Goal: Register for event/course

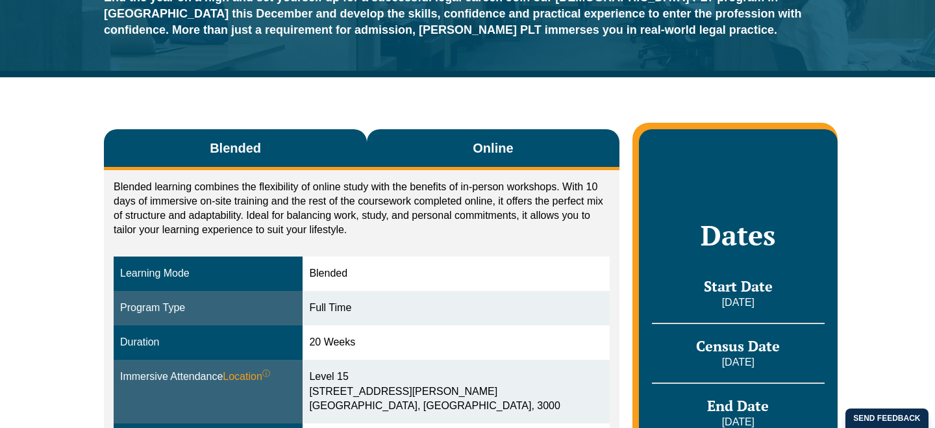
click at [499, 153] on span "Online" at bounding box center [493, 148] width 40 height 18
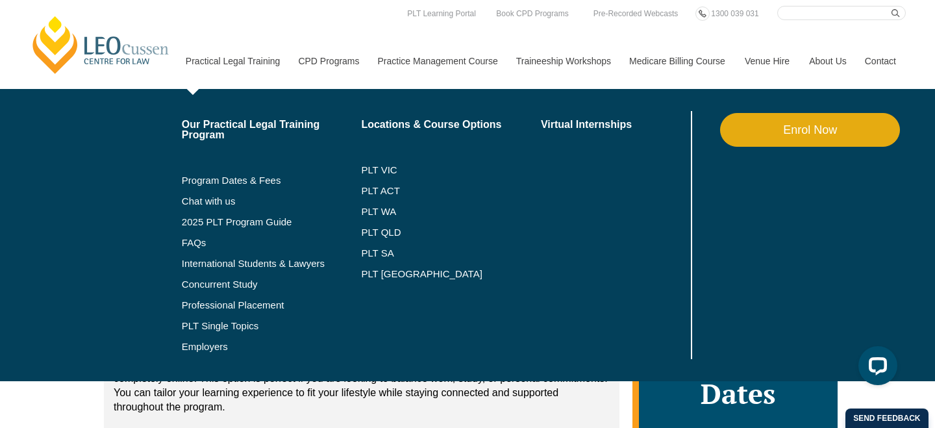
click at [207, 55] on link "Practical Legal Training" at bounding box center [232, 61] width 113 height 56
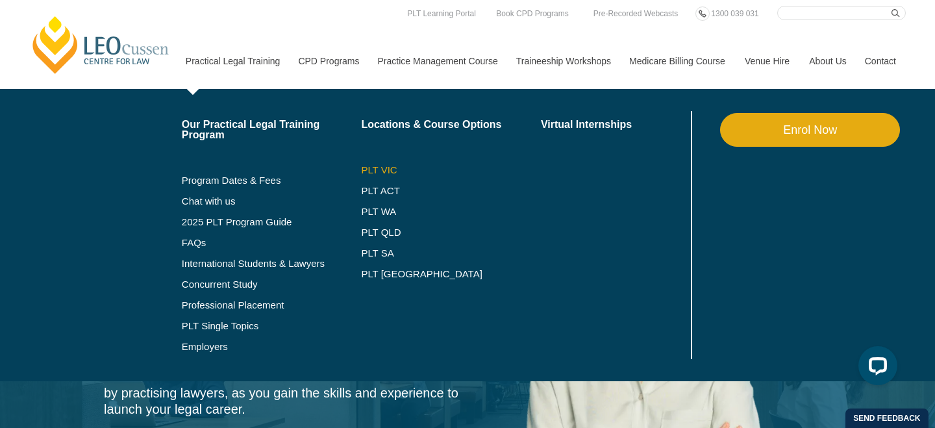
click at [373, 175] on link "PLT VIC" at bounding box center [451, 170] width 180 height 10
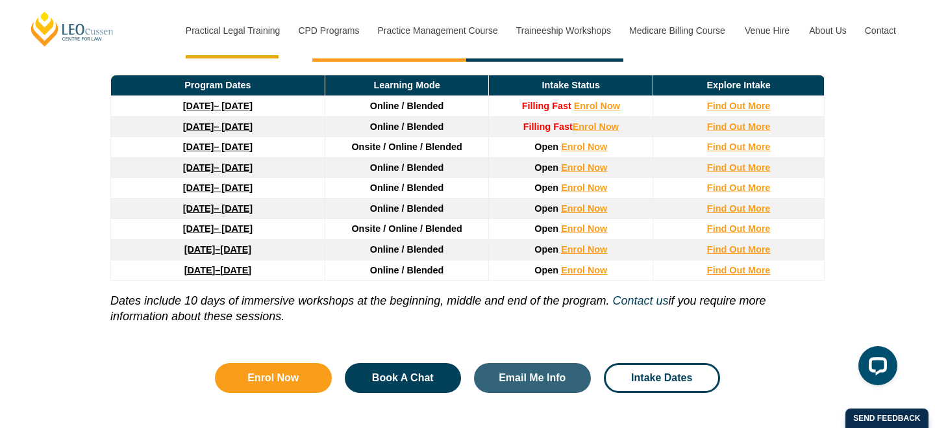
scroll to position [1839, 0]
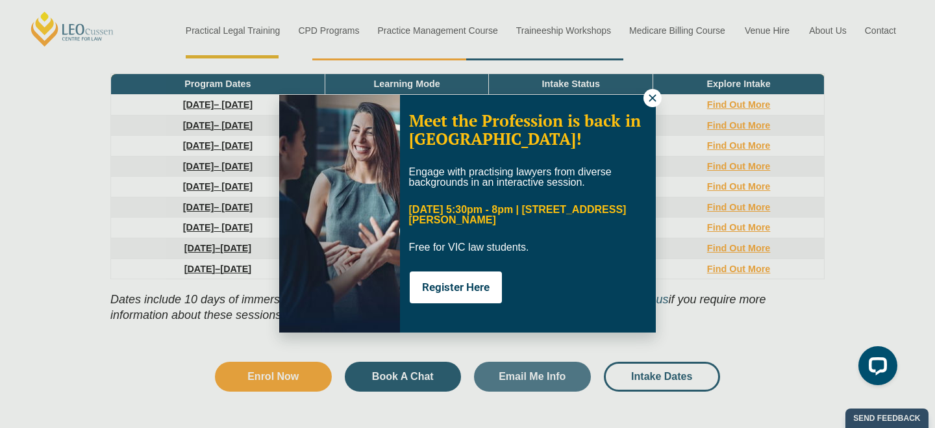
click at [651, 96] on icon at bounding box center [652, 97] width 7 height 7
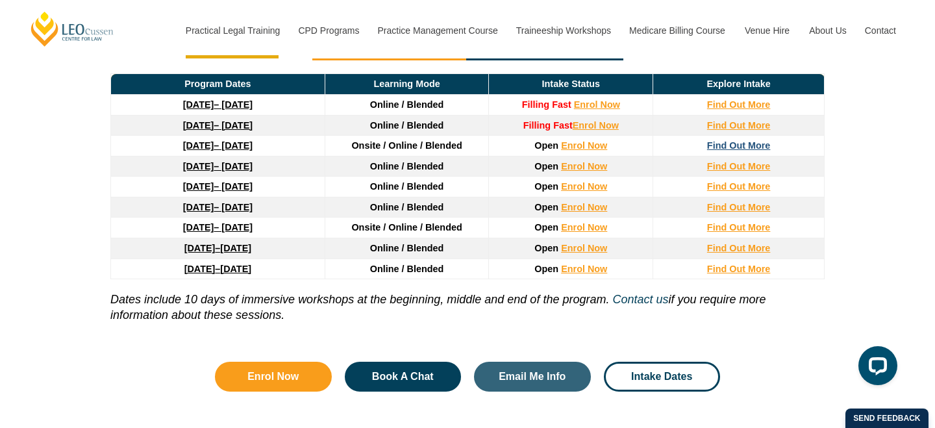
click at [734, 147] on strong "Find Out More" at bounding box center [739, 145] width 64 height 10
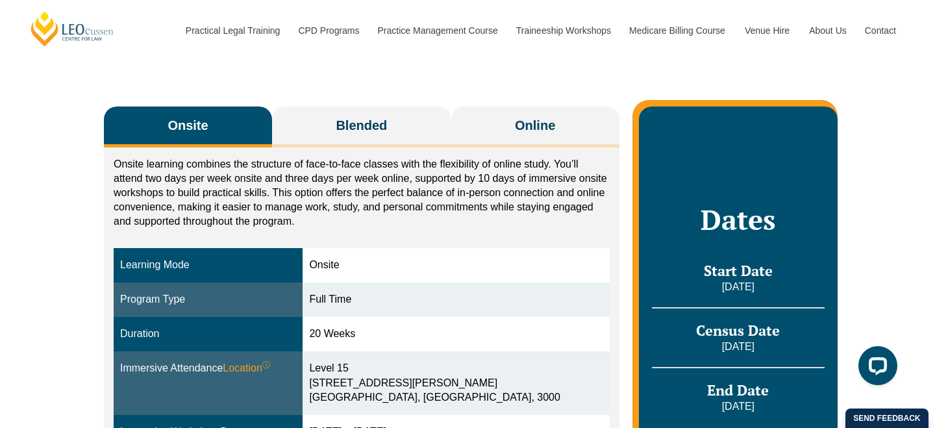
scroll to position [168, 0]
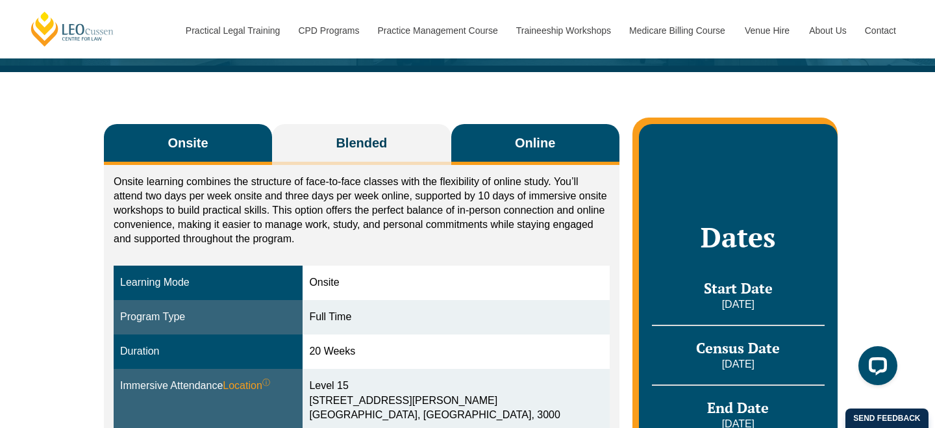
click at [578, 144] on button "Online" at bounding box center [535, 144] width 168 height 41
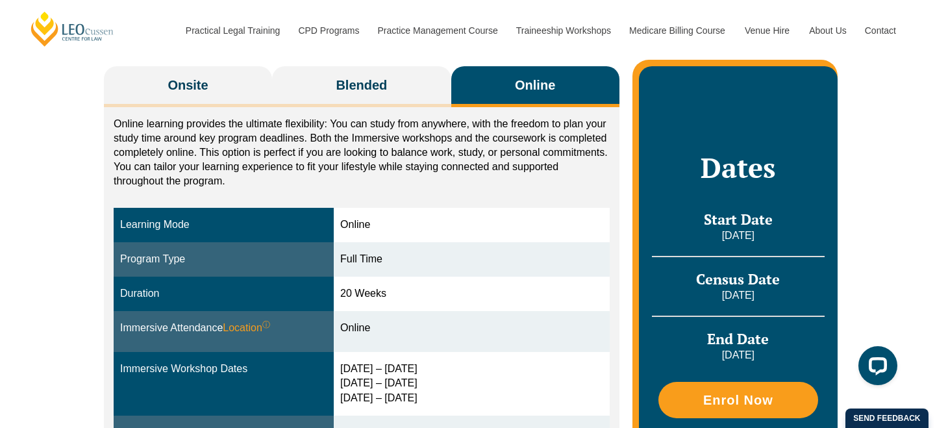
scroll to position [246, 0]
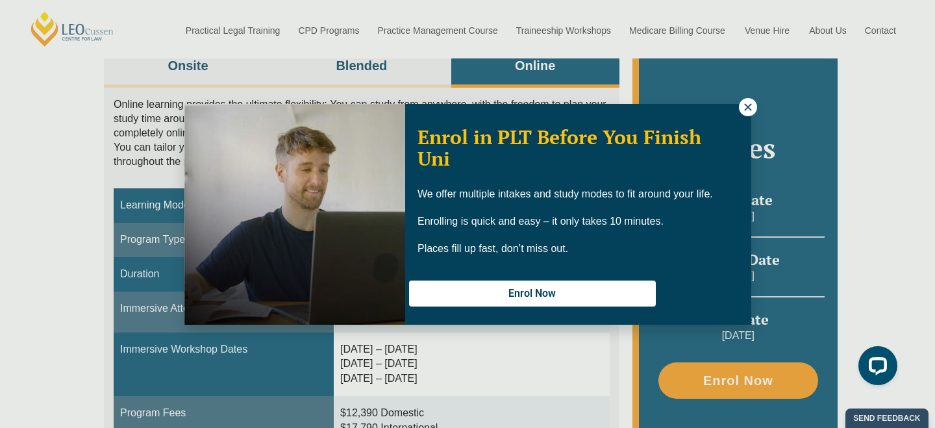
click at [744, 107] on icon at bounding box center [748, 107] width 12 height 12
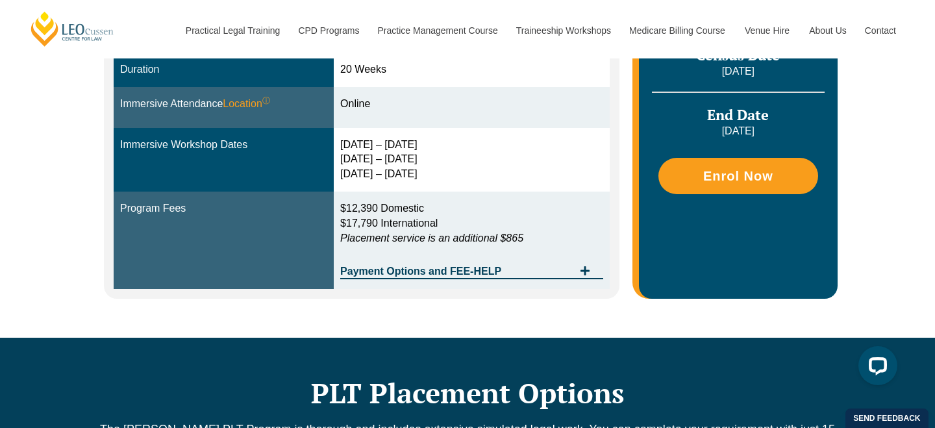
scroll to position [452, 0]
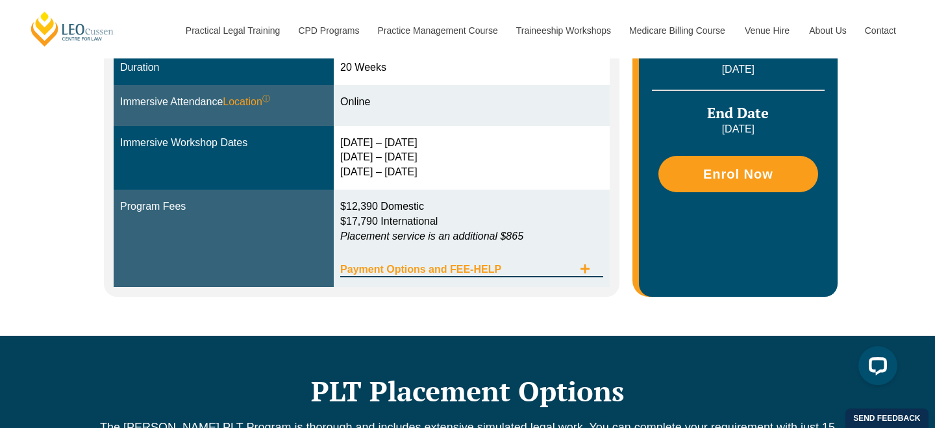
click at [581, 273] on icon "Tabs. Open items with Enter or Space, close with Escape and navigate using the …" at bounding box center [585, 269] width 10 height 10
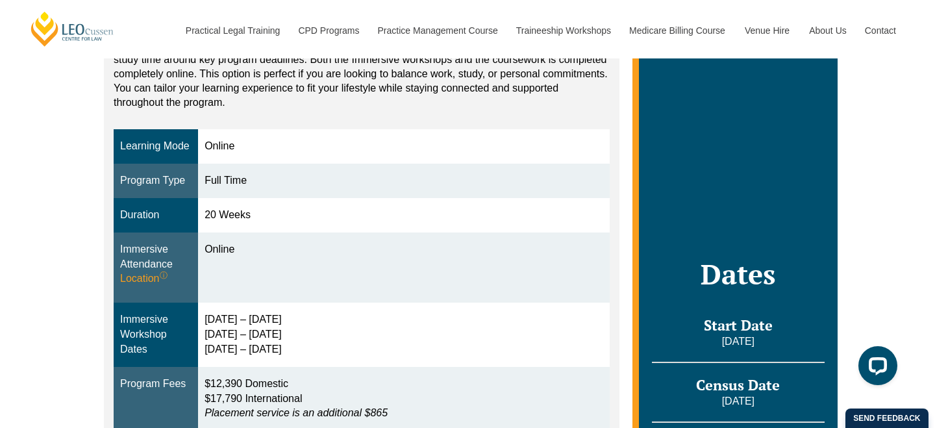
scroll to position [137, 0]
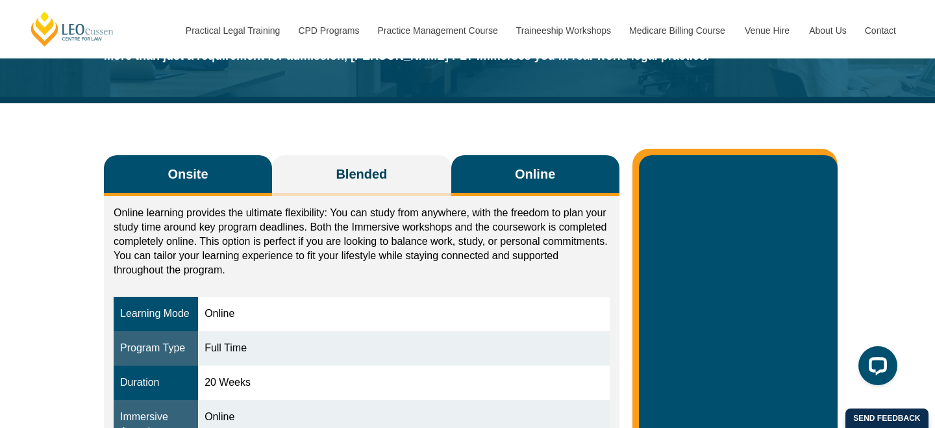
click at [255, 179] on button "Onsite" at bounding box center [188, 175] width 168 height 41
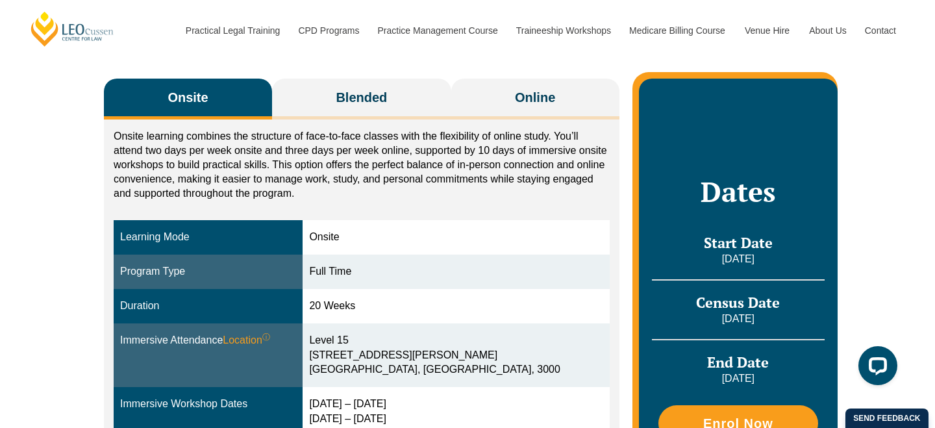
scroll to position [212, 0]
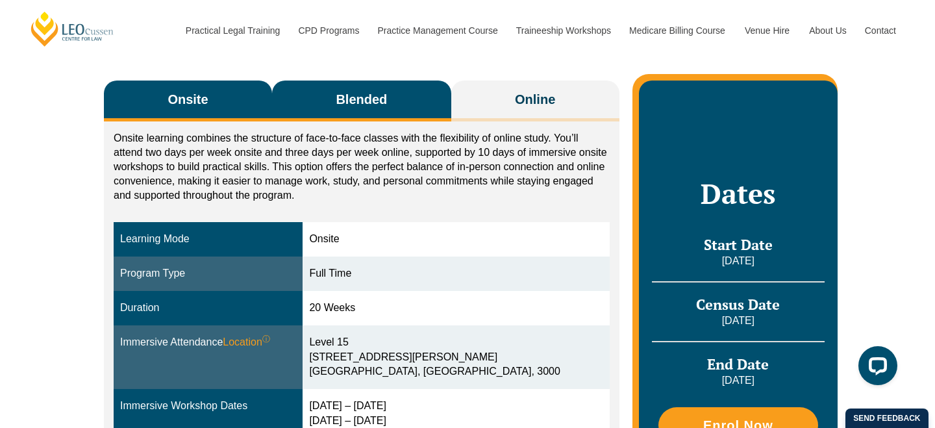
click at [373, 84] on button "Blended" at bounding box center [361, 101] width 179 height 41
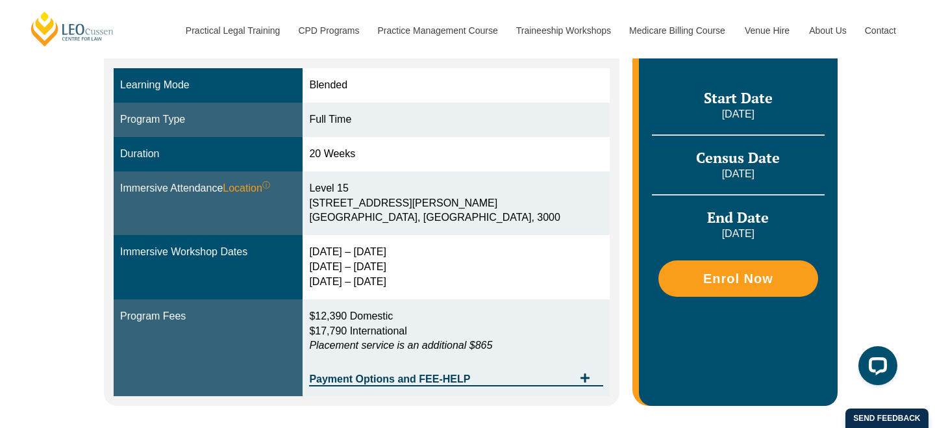
scroll to position [362, 0]
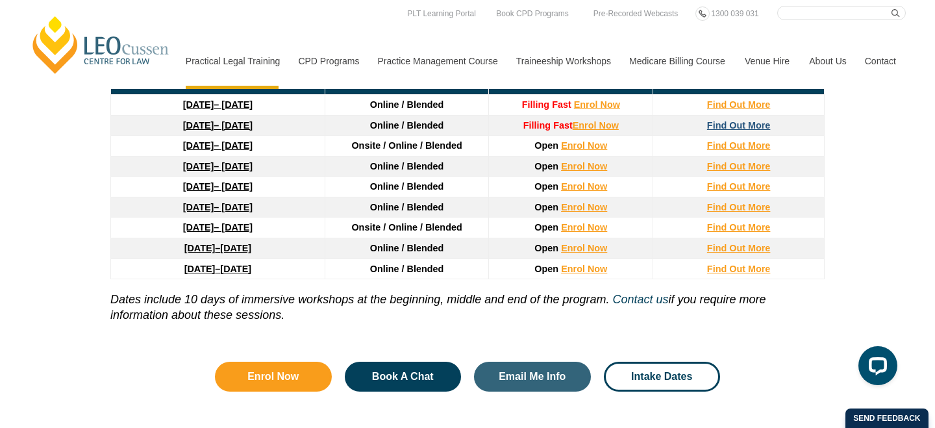
click at [724, 131] on strong "Find Out More" at bounding box center [739, 125] width 64 height 10
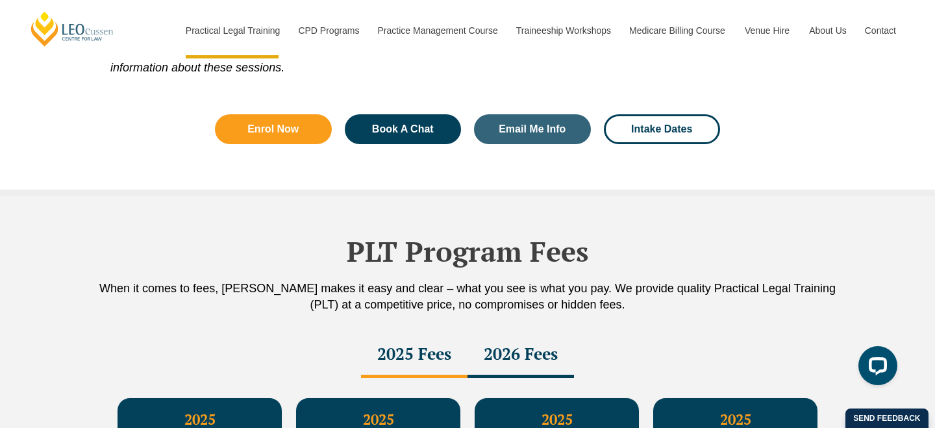
scroll to position [2099, 0]
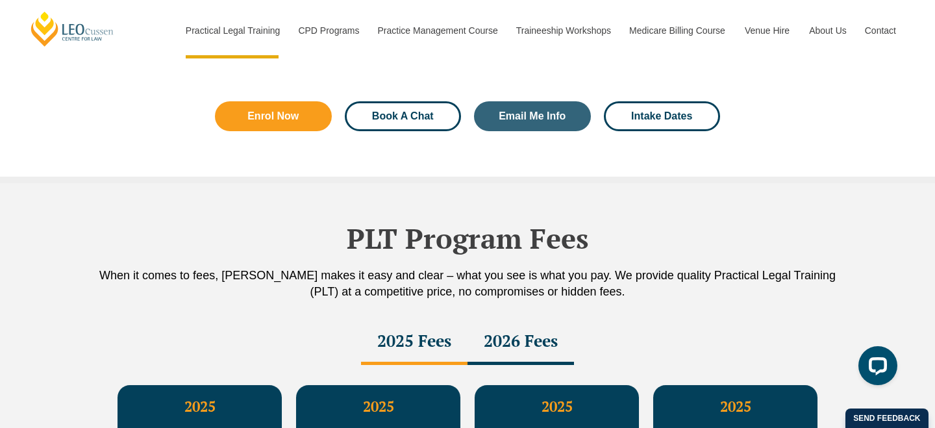
click at [411, 114] on span "Book A Chat" at bounding box center [403, 116] width 62 height 10
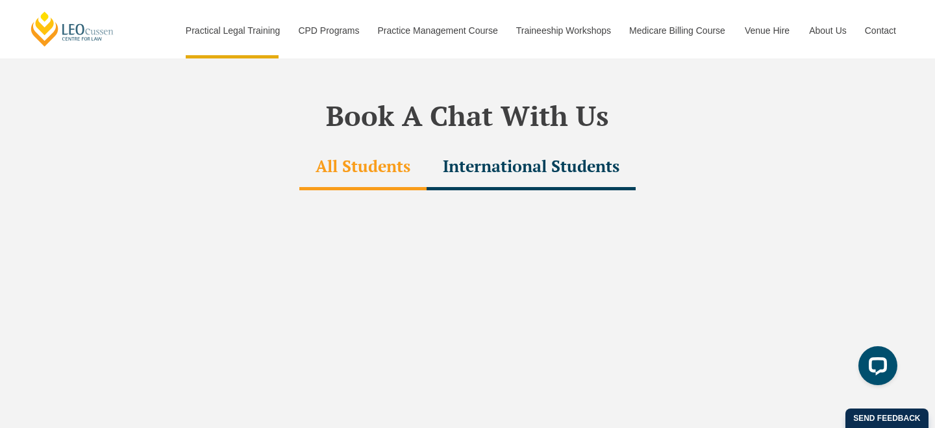
scroll to position [3889, 0]
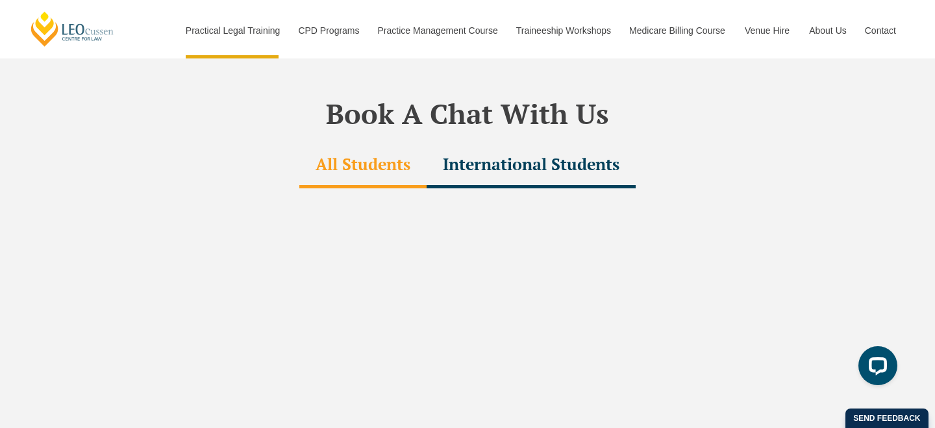
click at [567, 143] on div "International Students" at bounding box center [531, 165] width 209 height 45
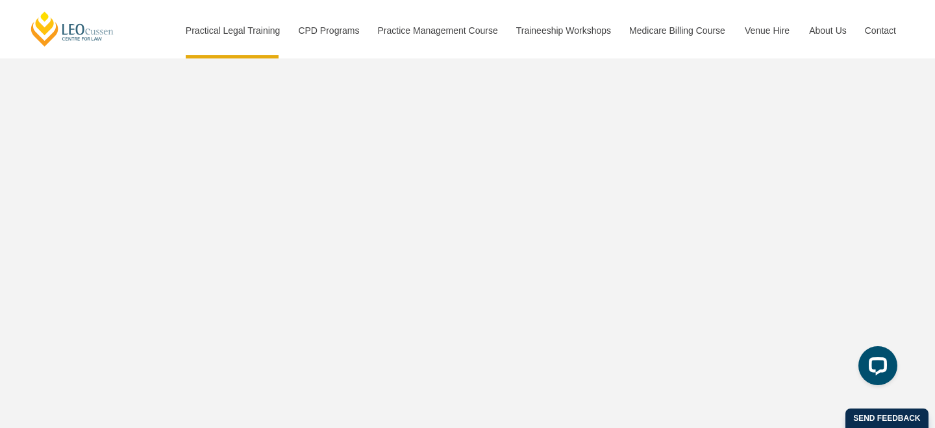
scroll to position [4083, 0]
